Goal: Navigation & Orientation: Find specific page/section

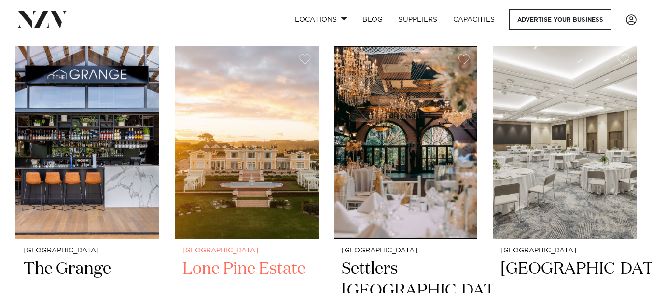
scroll to position [386, 0]
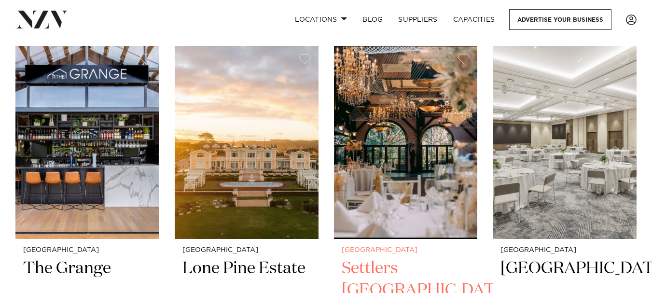
click at [439, 197] on img at bounding box center [406, 142] width 144 height 192
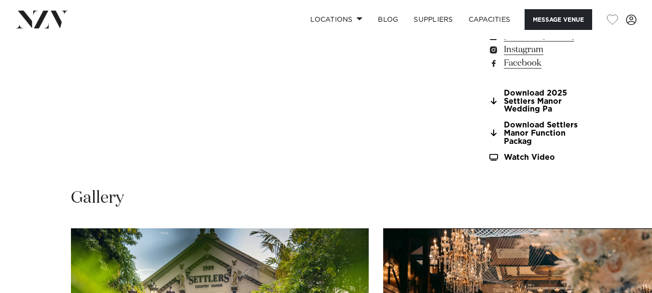
scroll to position [965, 0]
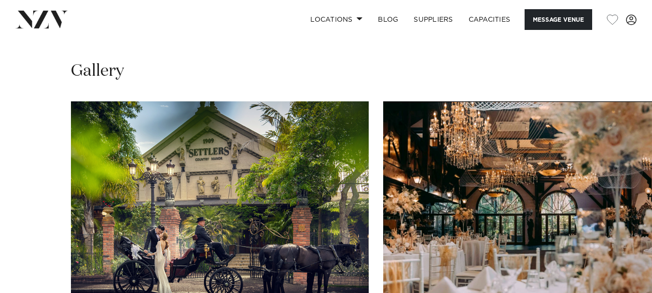
click at [491, 182] on img "2 / 30" at bounding box center [532, 210] width 298 height 218
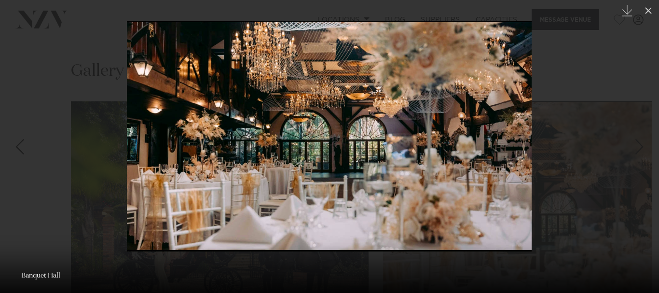
click at [603, 158] on div at bounding box center [329, 146] width 659 height 293
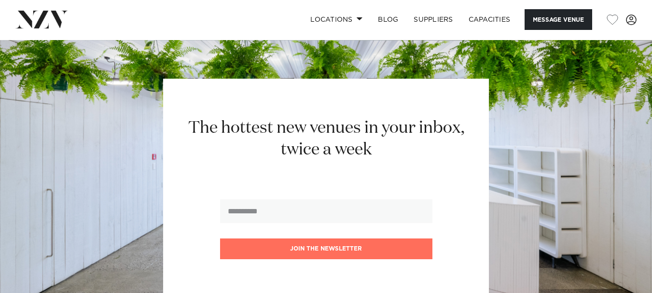
scroll to position [1881, 0]
